Goal: Check status: Check status

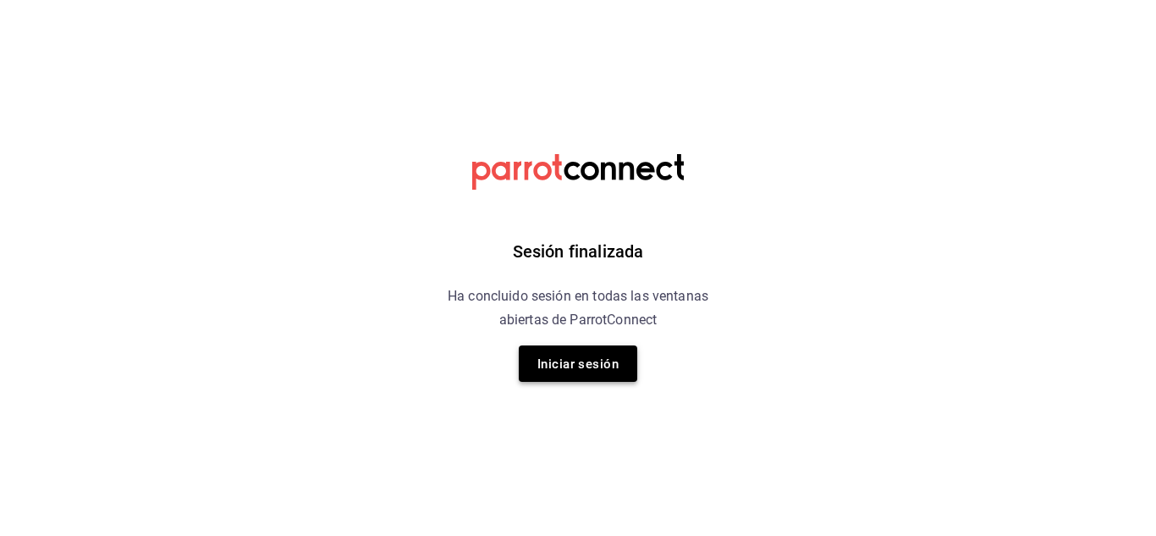
click at [584, 360] on font "Iniciar sesión" at bounding box center [578, 363] width 81 height 15
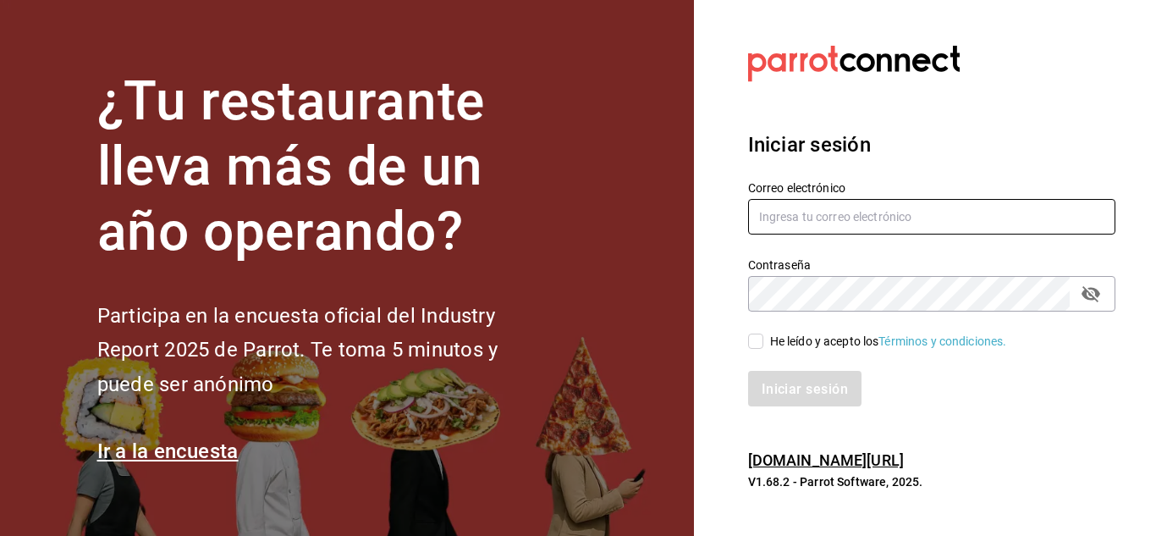
type input "mochomos.puebla@grupocosteno.com"
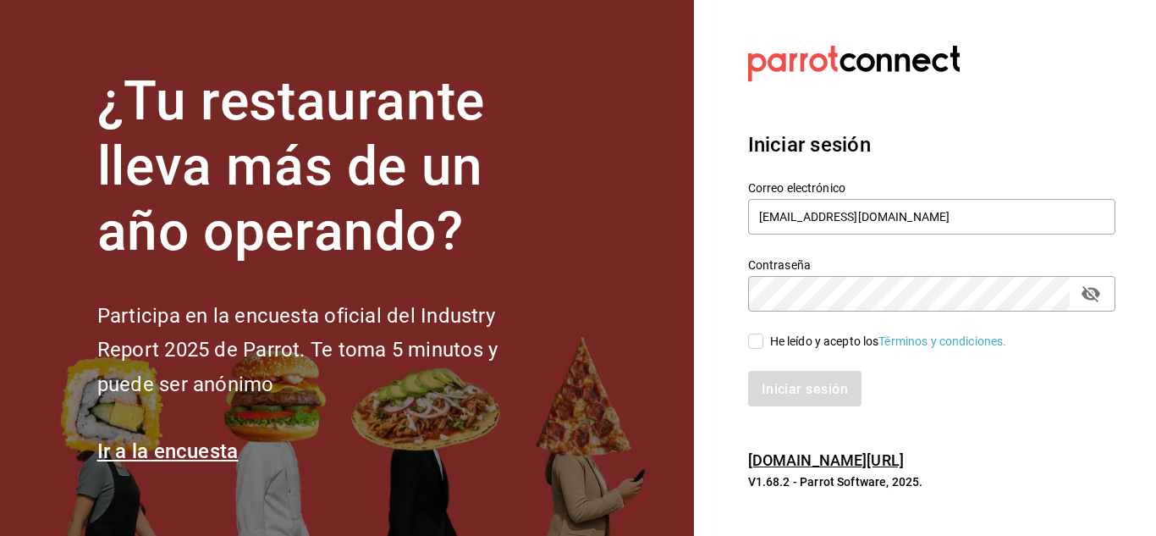
click at [757, 341] on input "He leído y acepto los Términos y condiciones." at bounding box center [755, 341] width 15 height 15
checkbox input "true"
click at [781, 385] on font "Iniciar sesión" at bounding box center [806, 388] width 86 height 16
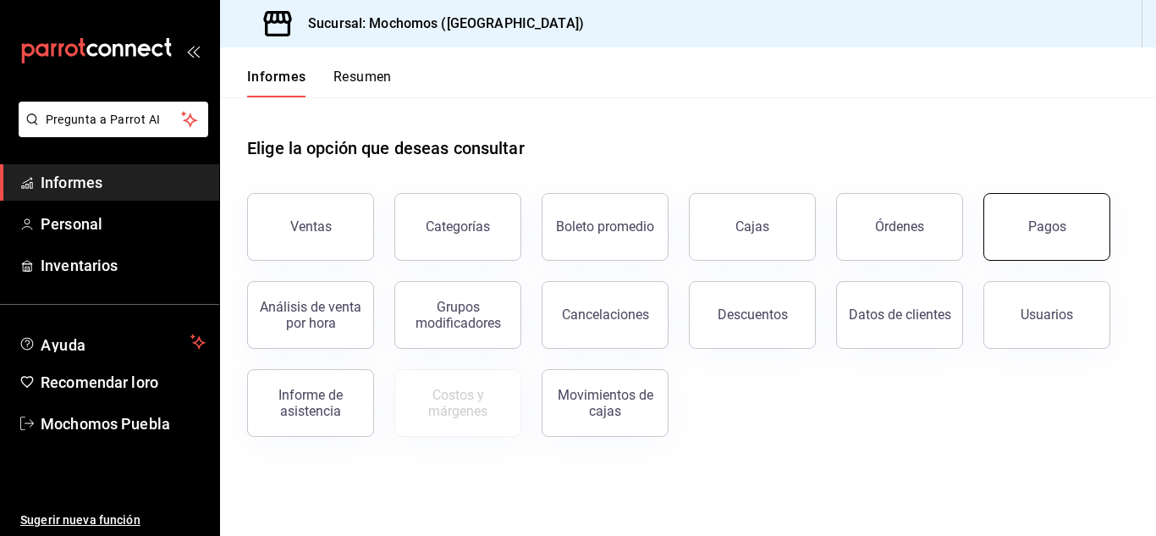
click at [1029, 240] on button "Pagos" at bounding box center [1047, 227] width 127 height 68
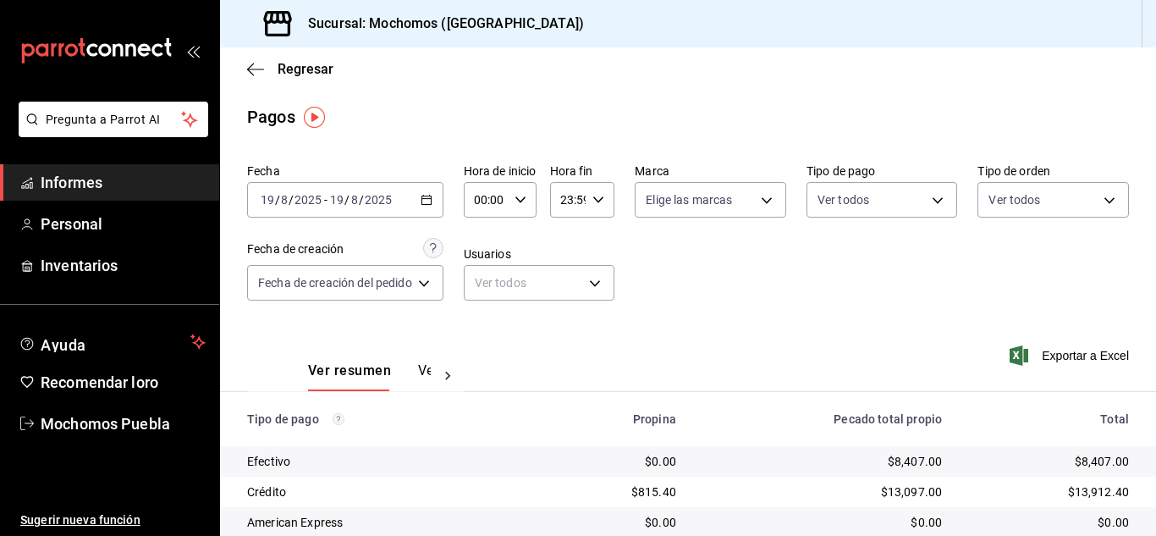
click at [266, 350] on div "Ver resumen Ver pagos" at bounding box center [356, 366] width 218 height 50
